Goal: Task Accomplishment & Management: Complete application form

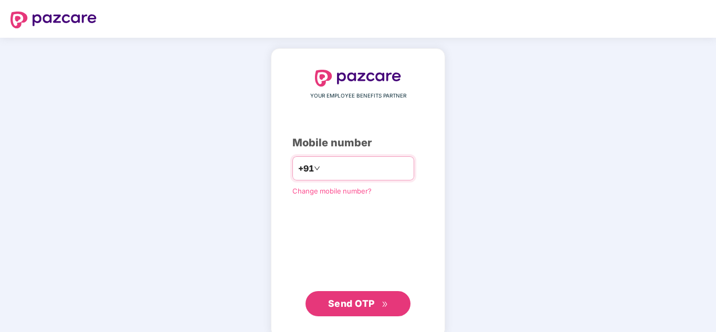
click at [351, 161] on input "number" at bounding box center [365, 168] width 86 height 17
type input "**********"
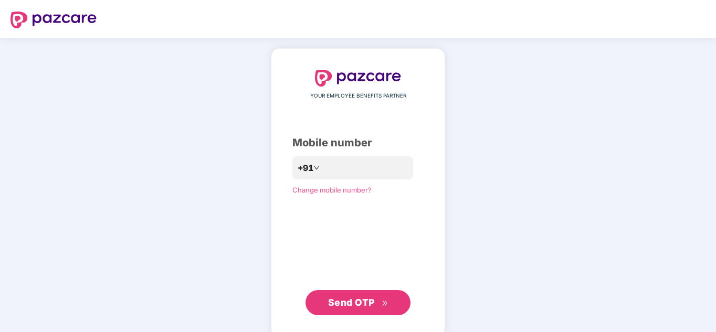
click at [373, 299] on span "Send OTP" at bounding box center [351, 302] width 47 height 11
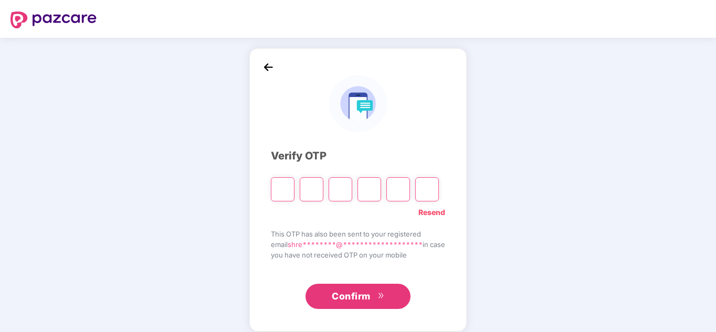
type input "*"
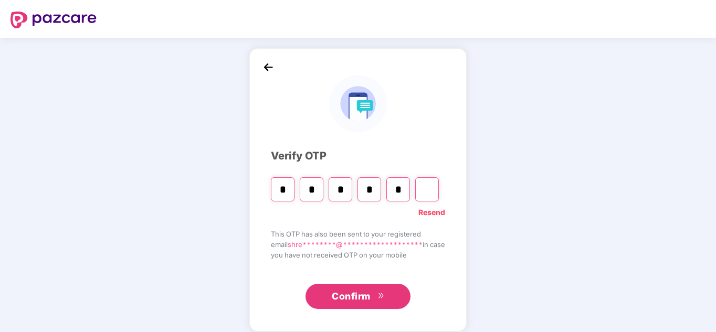
type input "*"
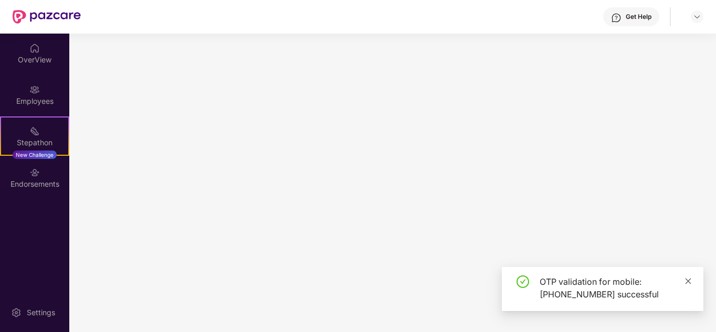
click at [691, 284] on icon "close" at bounding box center [688, 281] width 7 height 7
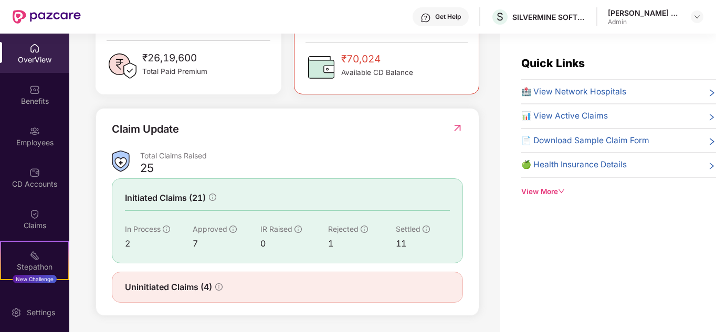
scroll to position [311, 0]
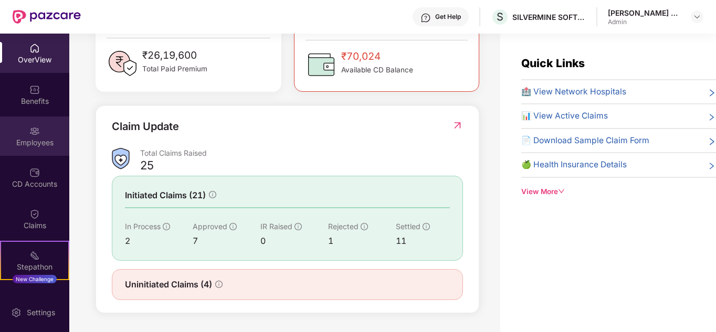
click at [31, 142] on div "Employees" at bounding box center [34, 143] width 69 height 10
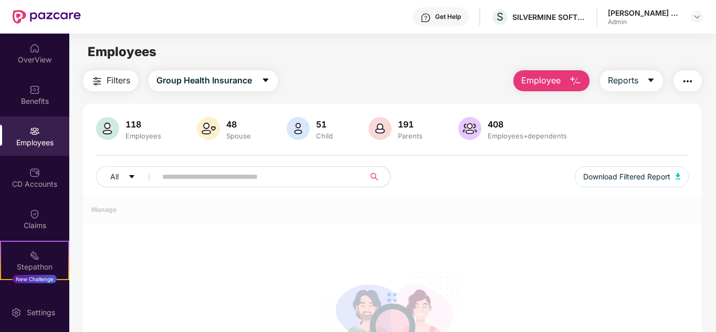
click at [545, 81] on span "Employee" at bounding box center [540, 80] width 39 height 13
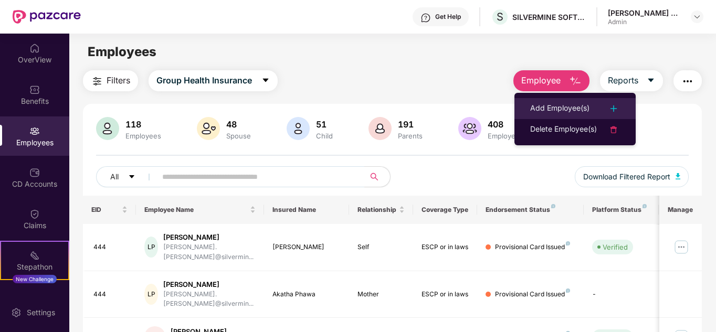
click at [559, 104] on div "Add Employee(s)" at bounding box center [559, 108] width 59 height 13
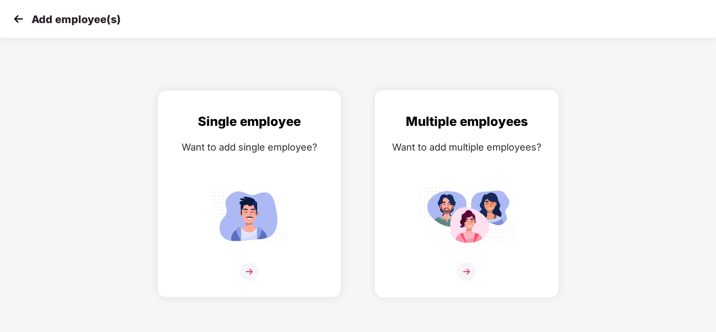
click at [471, 215] on img at bounding box center [466, 216] width 94 height 66
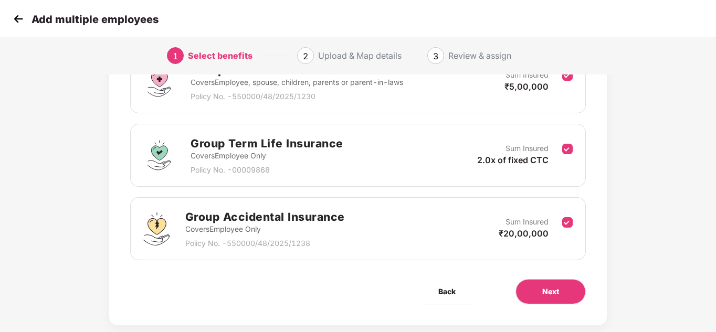
scroll to position [203, 0]
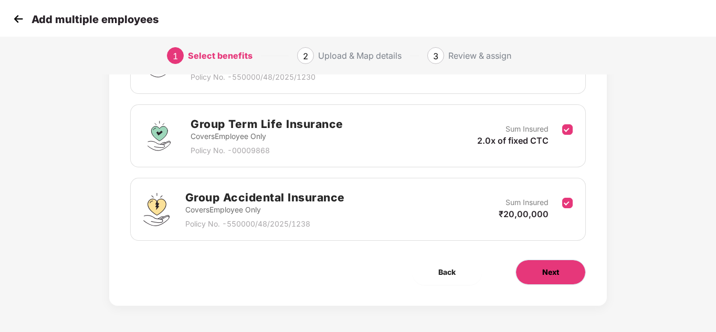
click at [575, 270] on button "Next" at bounding box center [550, 272] width 70 height 25
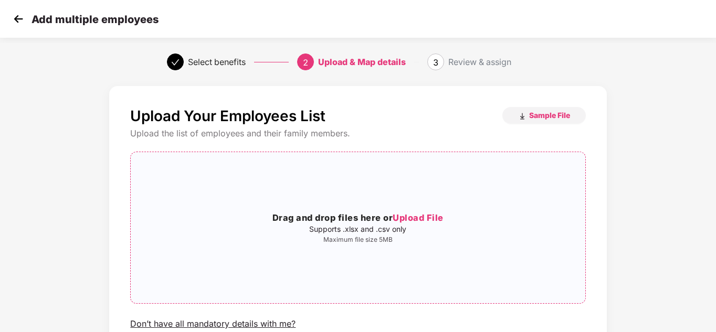
click at [400, 207] on div "Drag and drop files here or Upload File Supports .xlsx and .csv only Maximum fi…" at bounding box center [358, 228] width 454 height 134
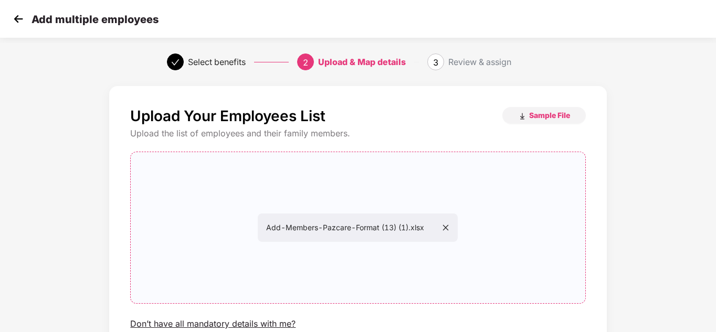
scroll to position [89, 0]
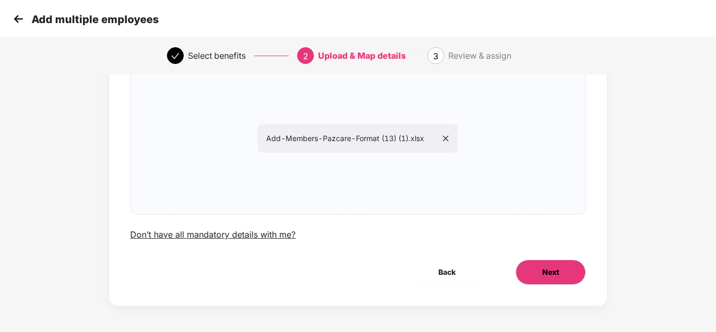
click at [565, 273] on button "Next" at bounding box center [550, 272] width 70 height 25
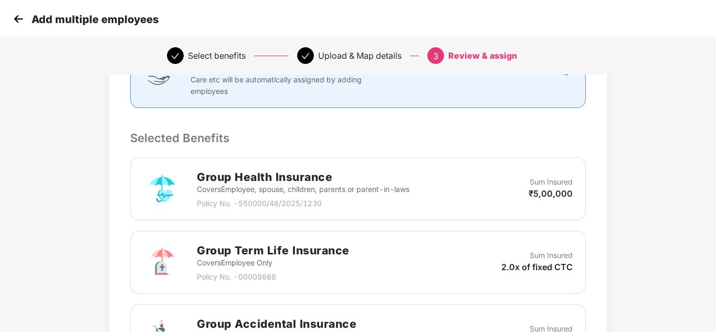
scroll to position [412, 0]
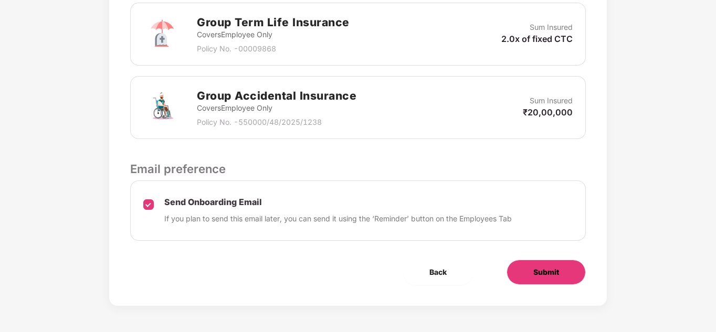
click at [540, 274] on span "Submit" at bounding box center [546, 273] width 26 height 12
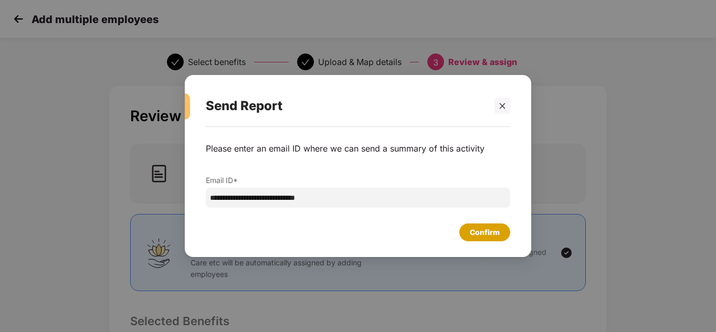
click at [488, 230] on div "Confirm" at bounding box center [485, 233] width 30 height 12
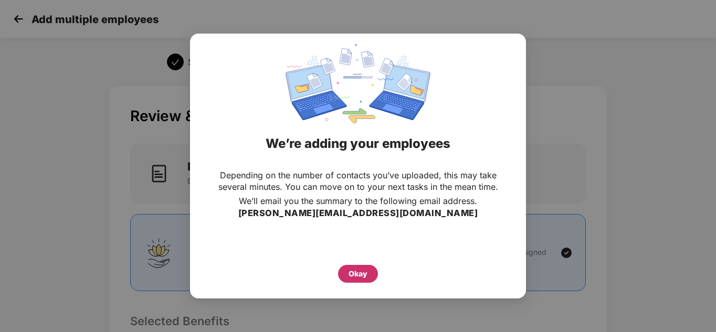
click at [365, 271] on div "Okay" at bounding box center [358, 274] width 19 height 12
